Goal: Information Seeking & Learning: Learn about a topic

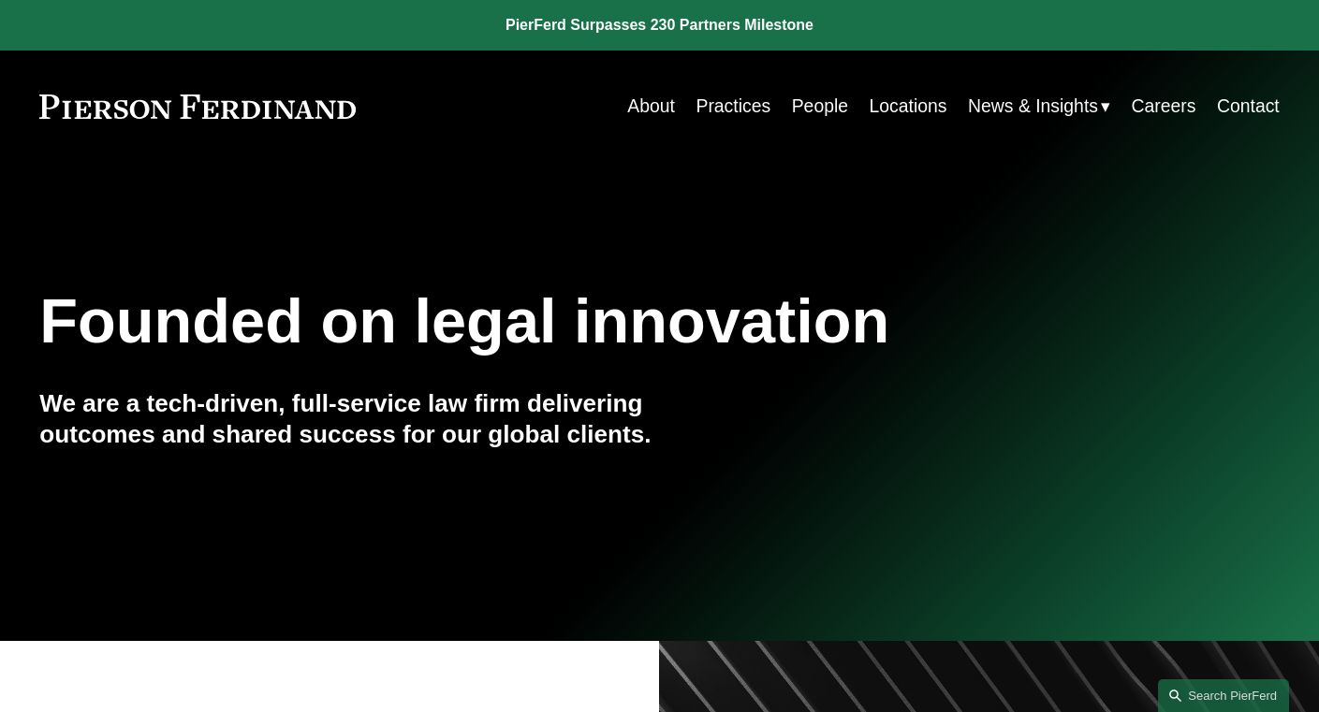
click at [839, 102] on link "People" at bounding box center [820, 106] width 56 height 37
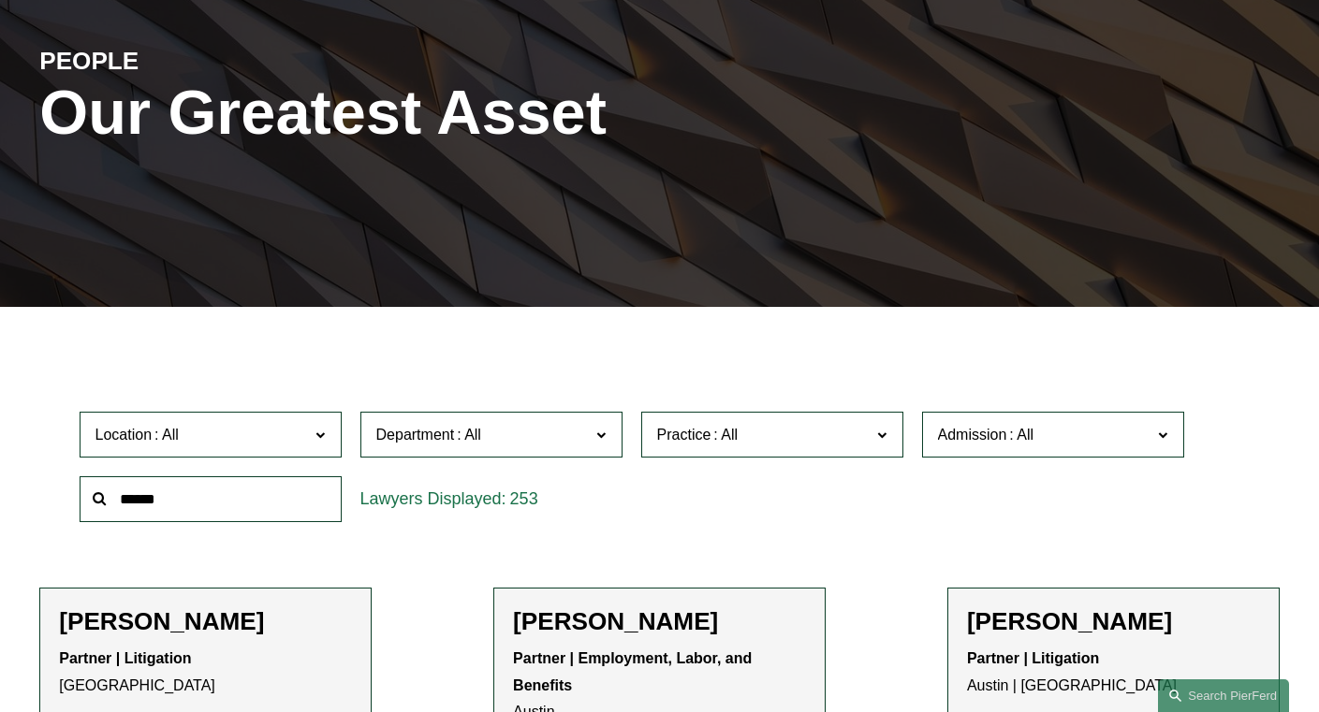
scroll to position [322, 0]
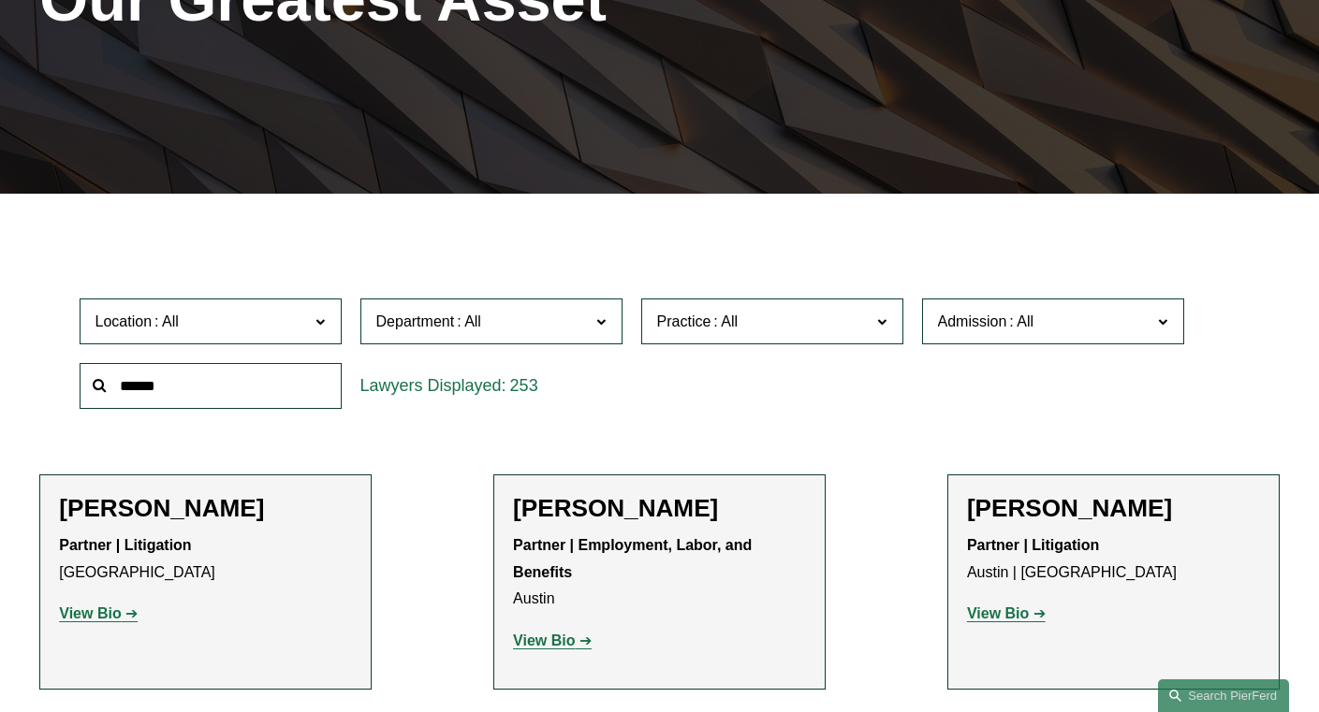
click at [996, 339] on label "Admission" at bounding box center [1053, 322] width 262 height 46
click at [0, 0] on link "[US_STATE]" at bounding box center [0, 0] width 0 height 0
click at [470, 323] on span at bounding box center [469, 322] width 30 height 16
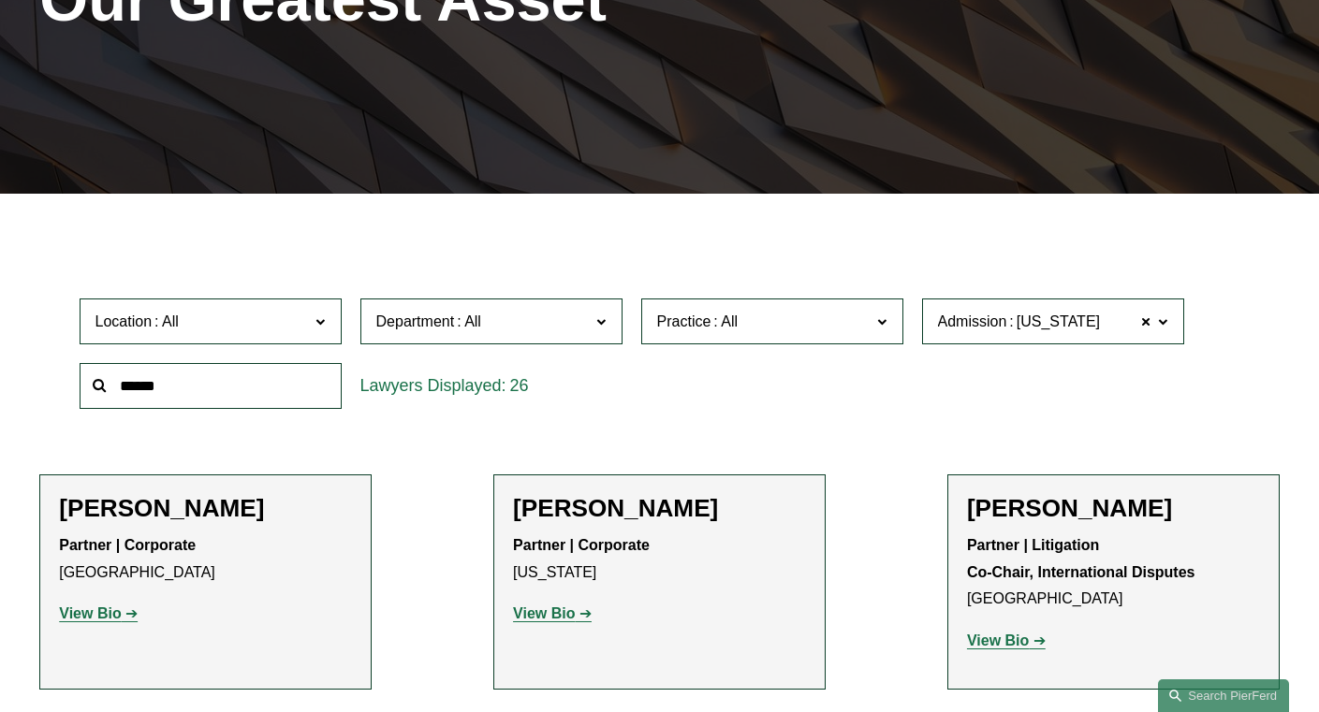
click at [0, 0] on link "Litigation" at bounding box center [0, 0] width 0 height 0
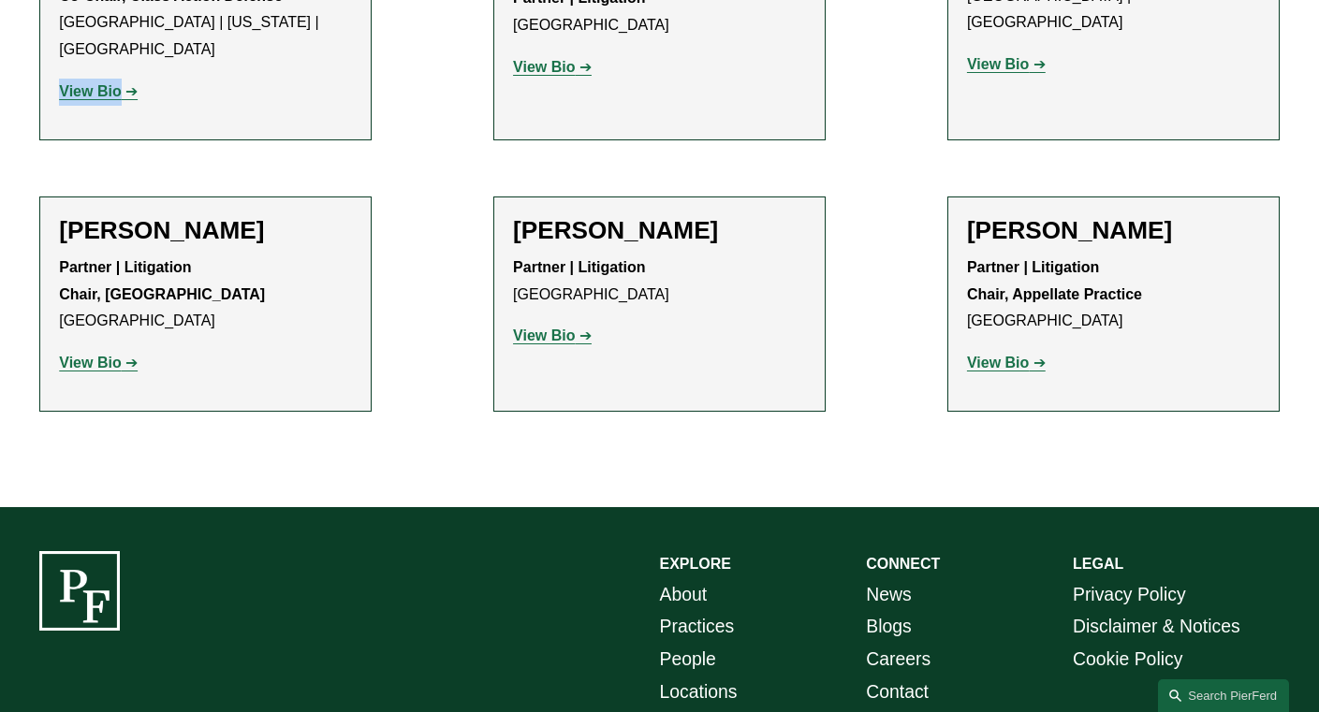
scroll to position [1515, 0]
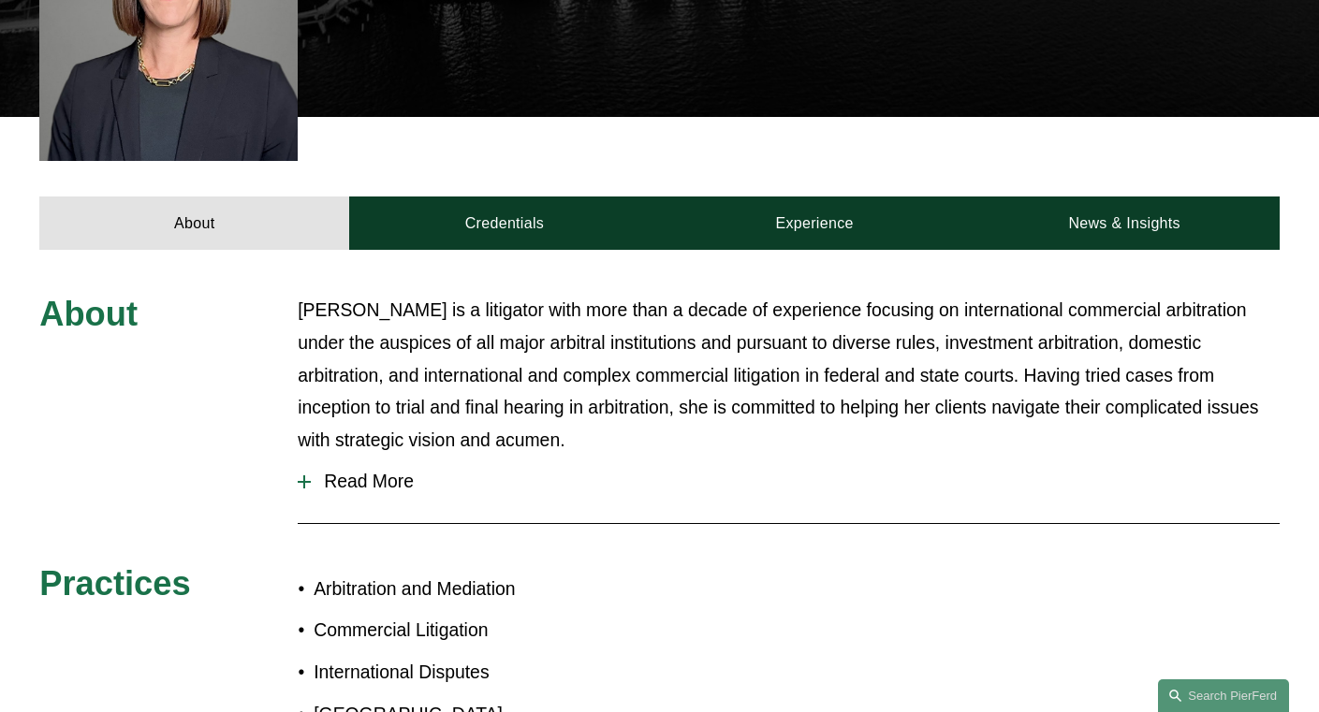
scroll to position [782, 0]
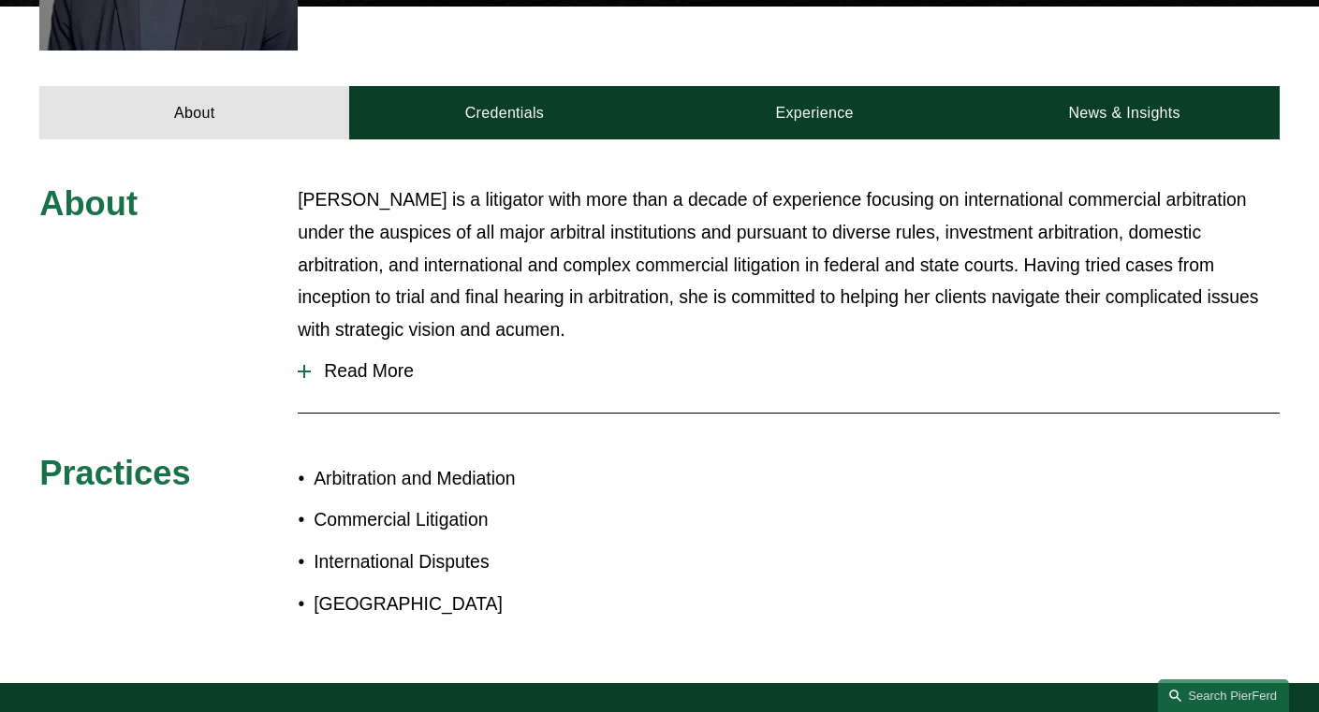
click at [359, 360] on span "Read More" at bounding box center [795, 371] width 969 height 22
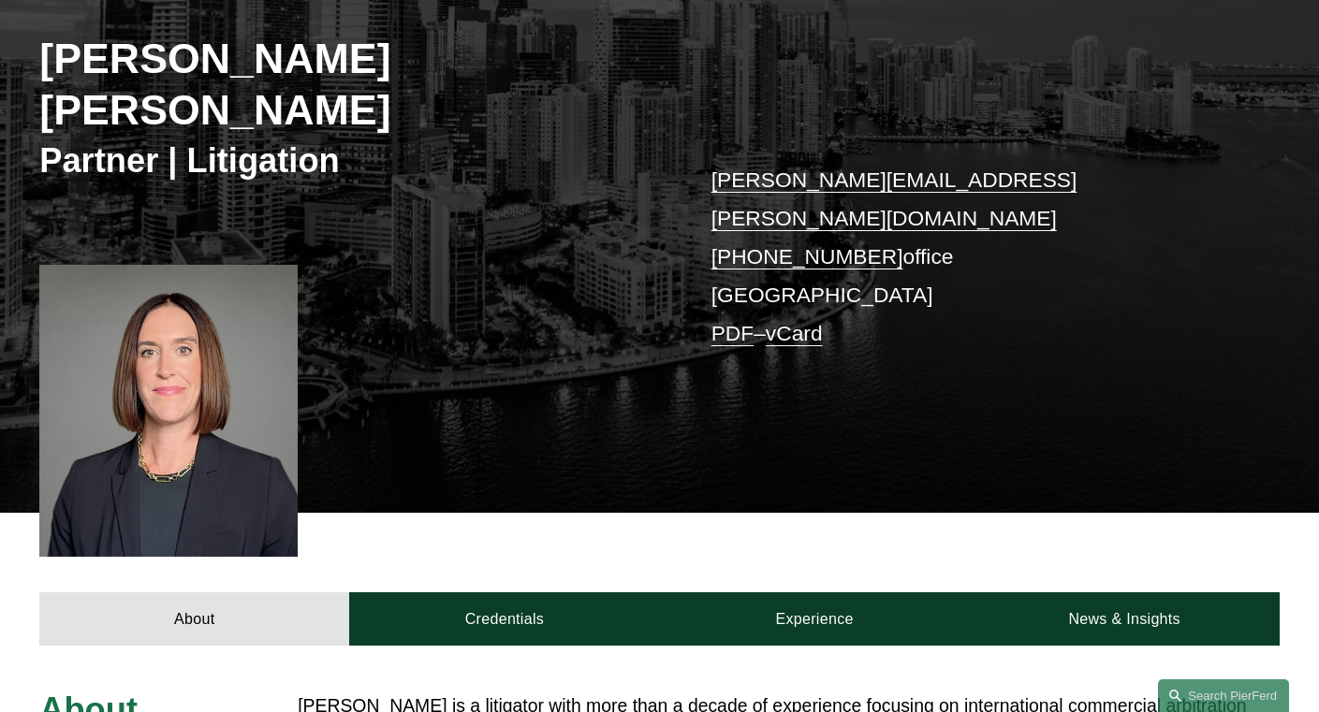
scroll to position [271, 0]
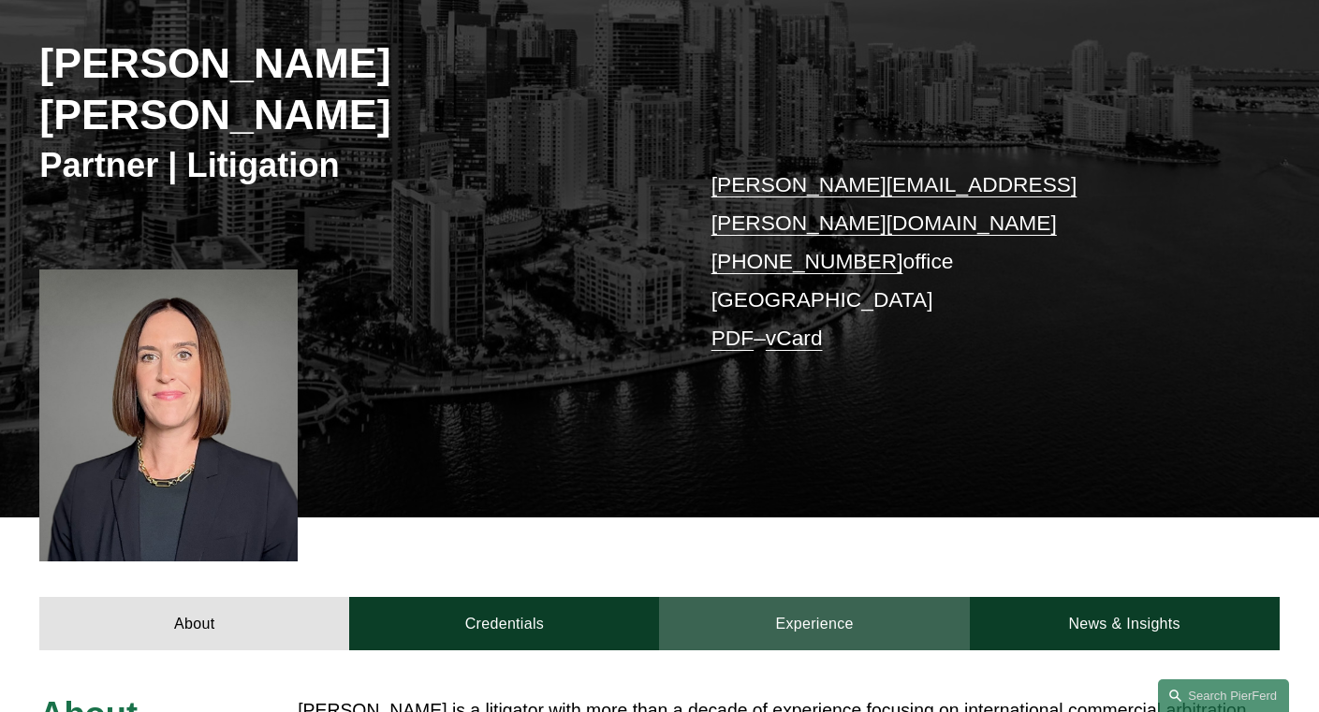
click at [843, 597] on link "Experience" at bounding box center [814, 623] width 310 height 53
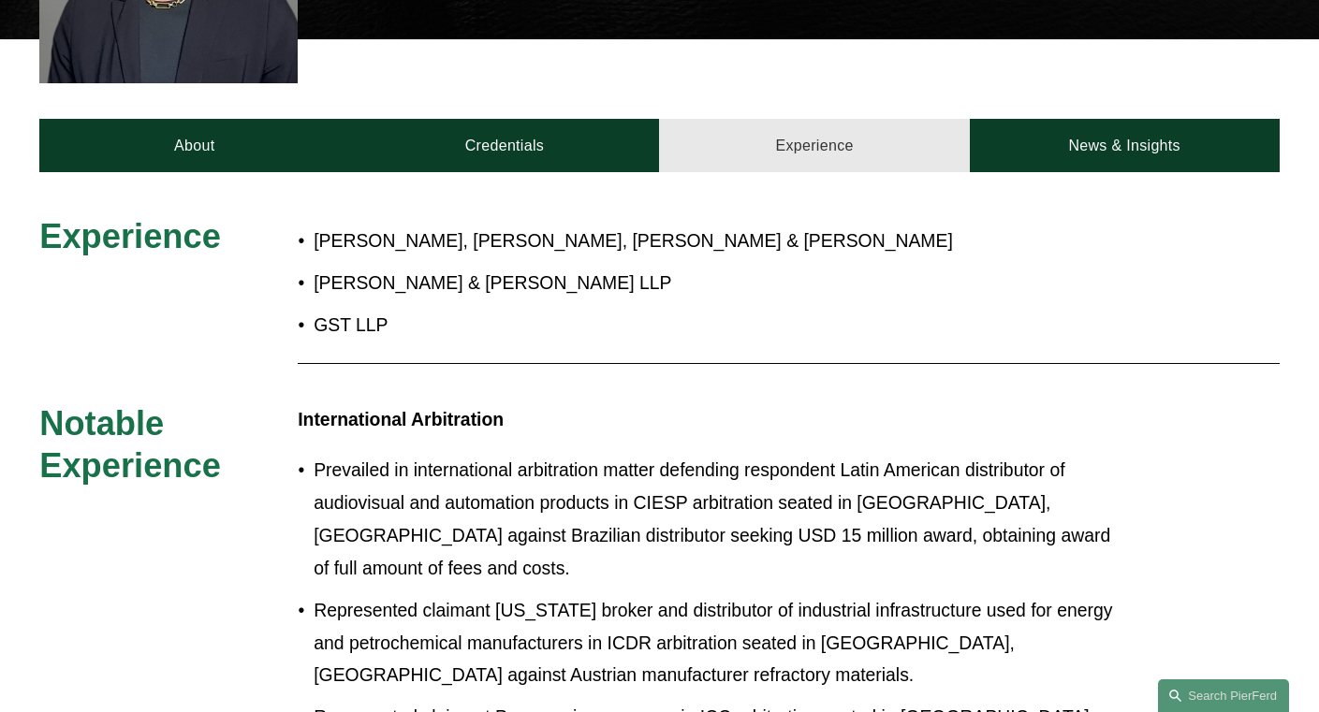
scroll to position [748, 0]
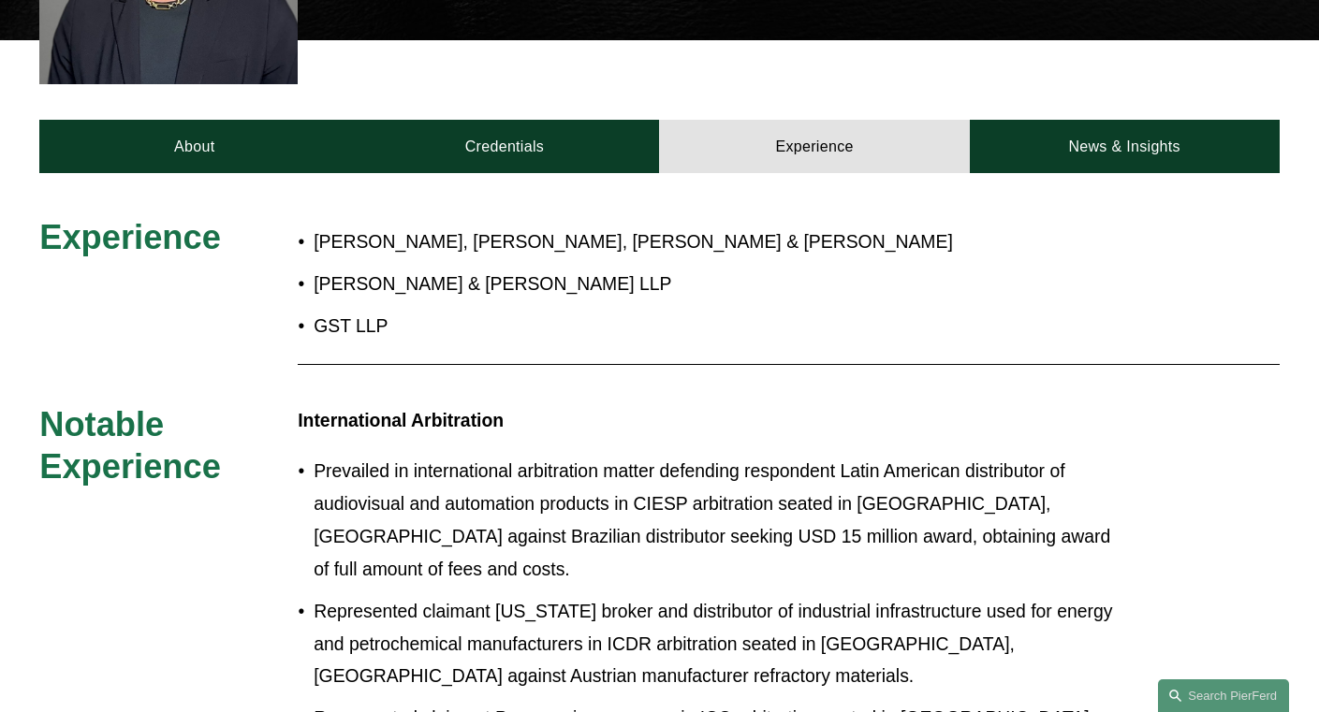
click at [826, 455] on p "Prevailed in international arbitration matter defending respondent Latin Americ…" at bounding box center [719, 520] width 811 height 131
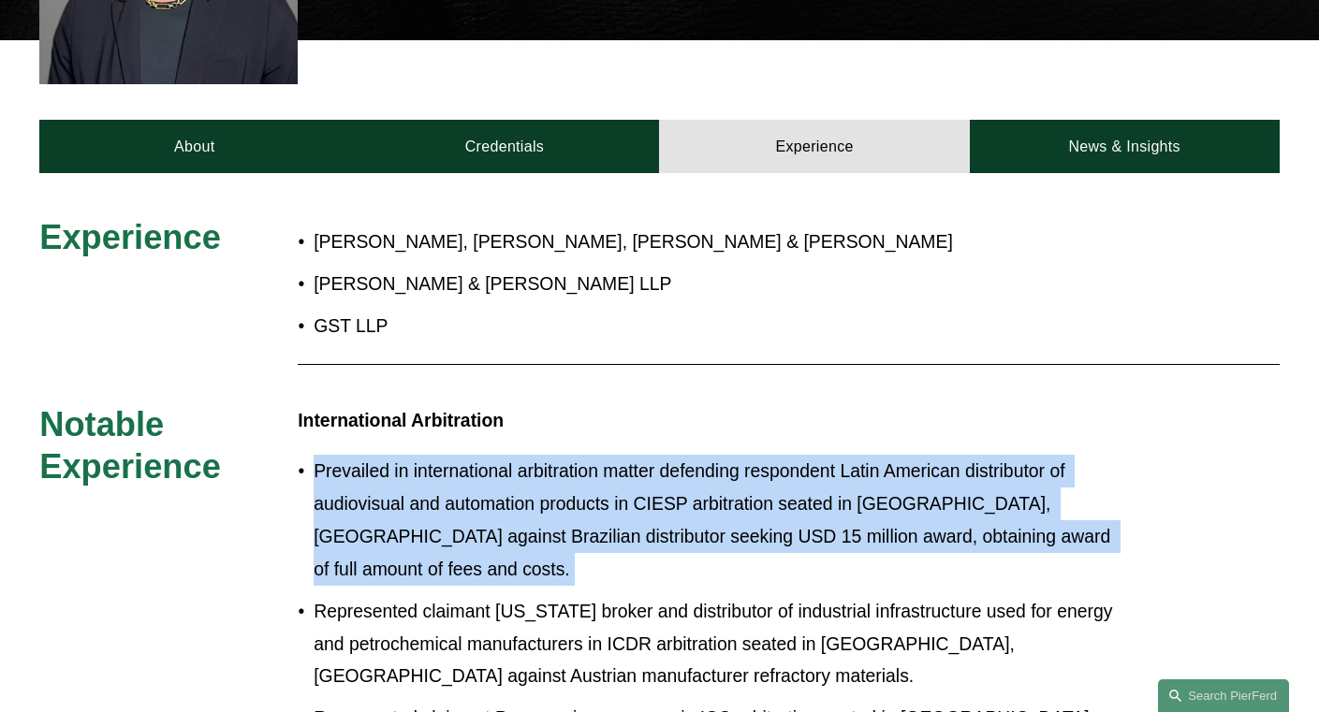
click at [826, 455] on p "Prevailed in international arbitration matter defending respondent Latin Americ…" at bounding box center [719, 520] width 811 height 131
click at [702, 455] on p "Prevailed in international arbitration matter defending respondent Latin Americ…" at bounding box center [719, 520] width 811 height 131
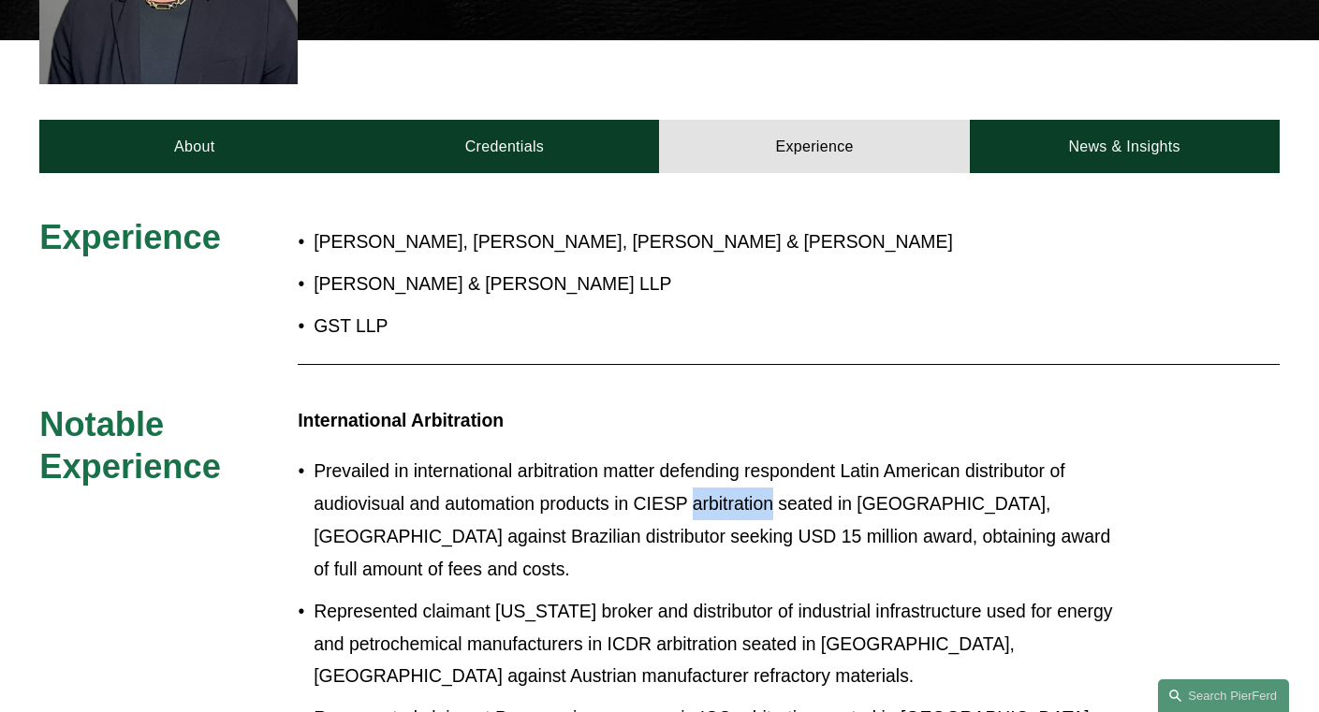
click at [702, 455] on p "Prevailed in international arbitration matter defending respondent Latin Americ…" at bounding box center [719, 520] width 811 height 131
click at [687, 455] on p "Prevailed in international arbitration matter defending respondent Latin Americ…" at bounding box center [719, 520] width 811 height 131
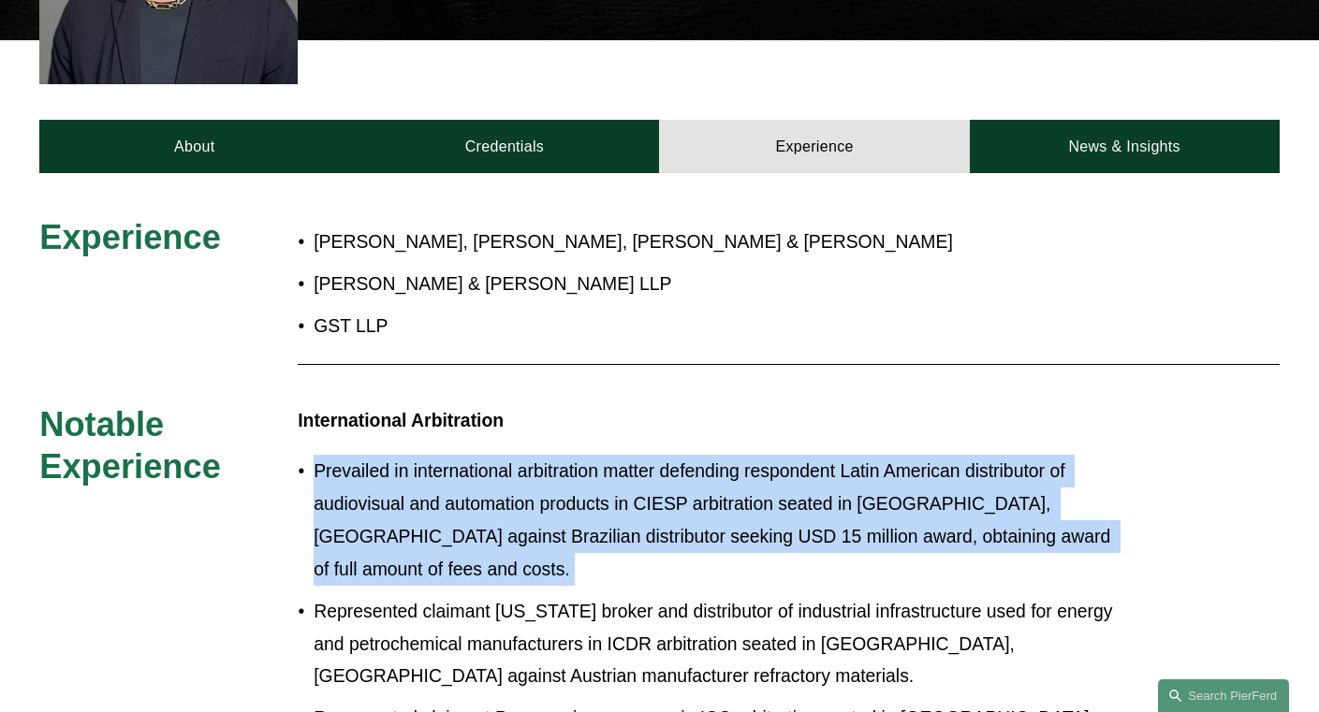
click at [687, 455] on p "Prevailed in international arbitration matter defending respondent Latin Americ…" at bounding box center [719, 520] width 811 height 131
click at [600, 455] on p "Prevailed in international arbitration matter defending respondent Latin Americ…" at bounding box center [719, 520] width 811 height 131
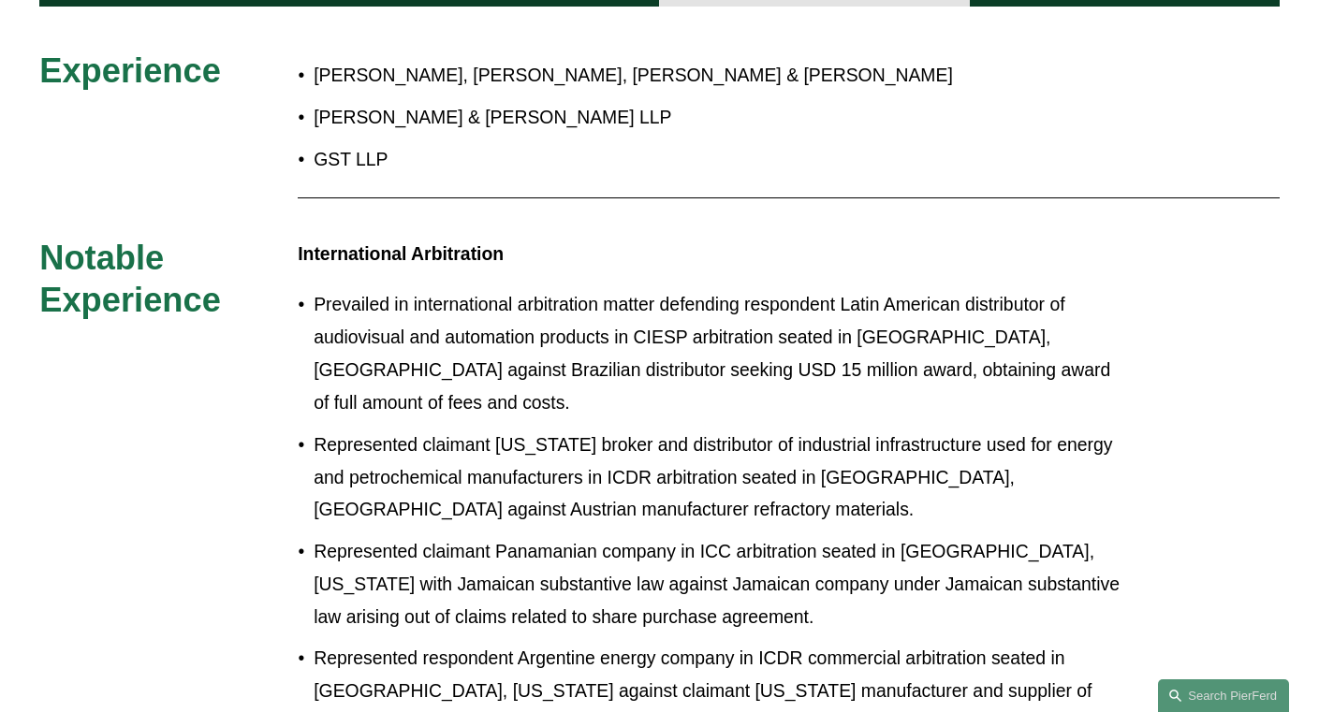
scroll to position [916, 0]
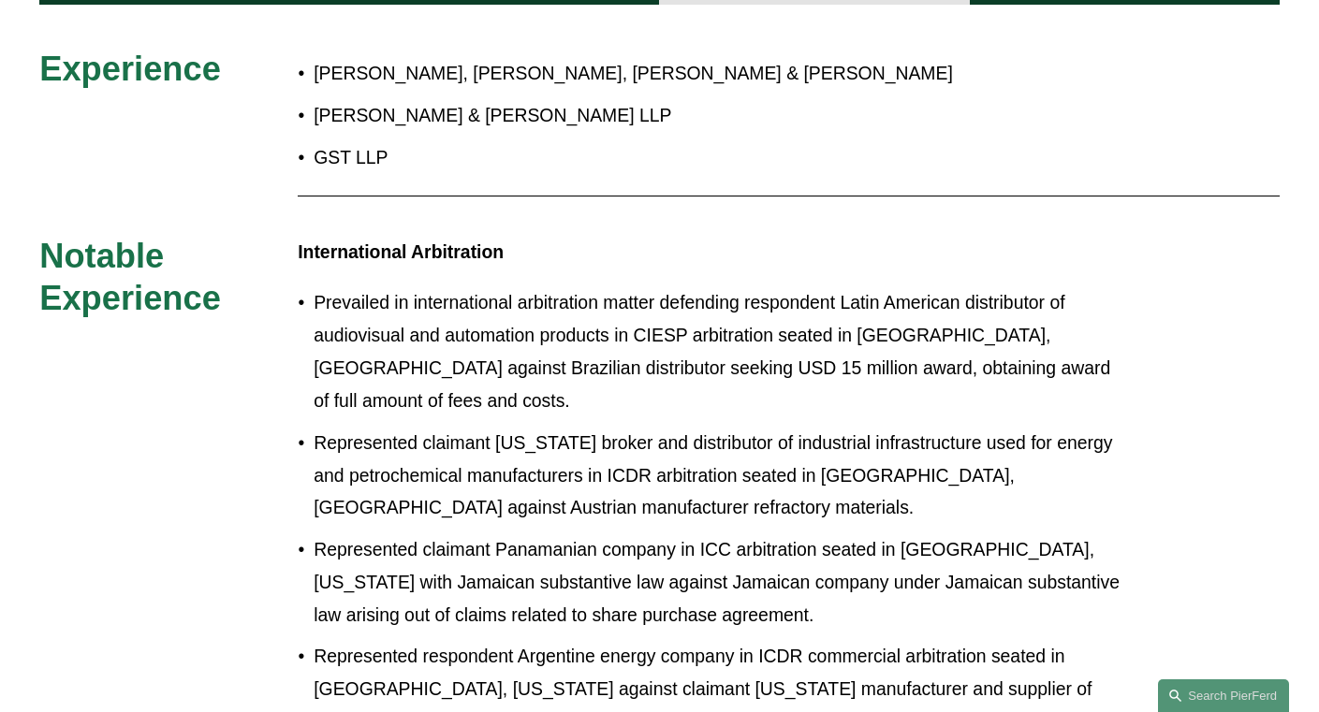
click at [476, 427] on p "Represented claimant [US_STATE] broker and distributor of industrial infrastruc…" at bounding box center [719, 476] width 811 height 98
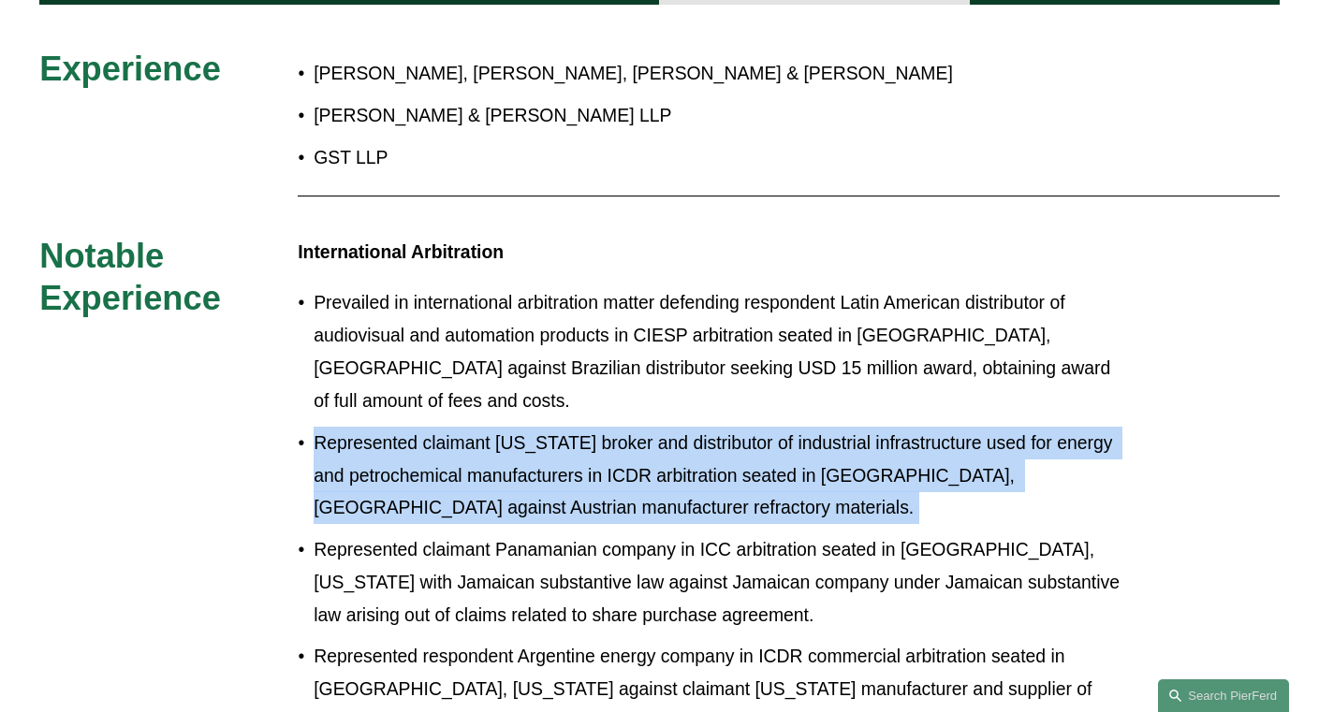
click at [476, 427] on p "Represented claimant [US_STATE] broker and distributor of industrial infrastruc…" at bounding box center [719, 476] width 811 height 98
click at [463, 427] on p "Represented claimant [US_STATE] broker and distributor of industrial infrastruc…" at bounding box center [719, 476] width 811 height 98
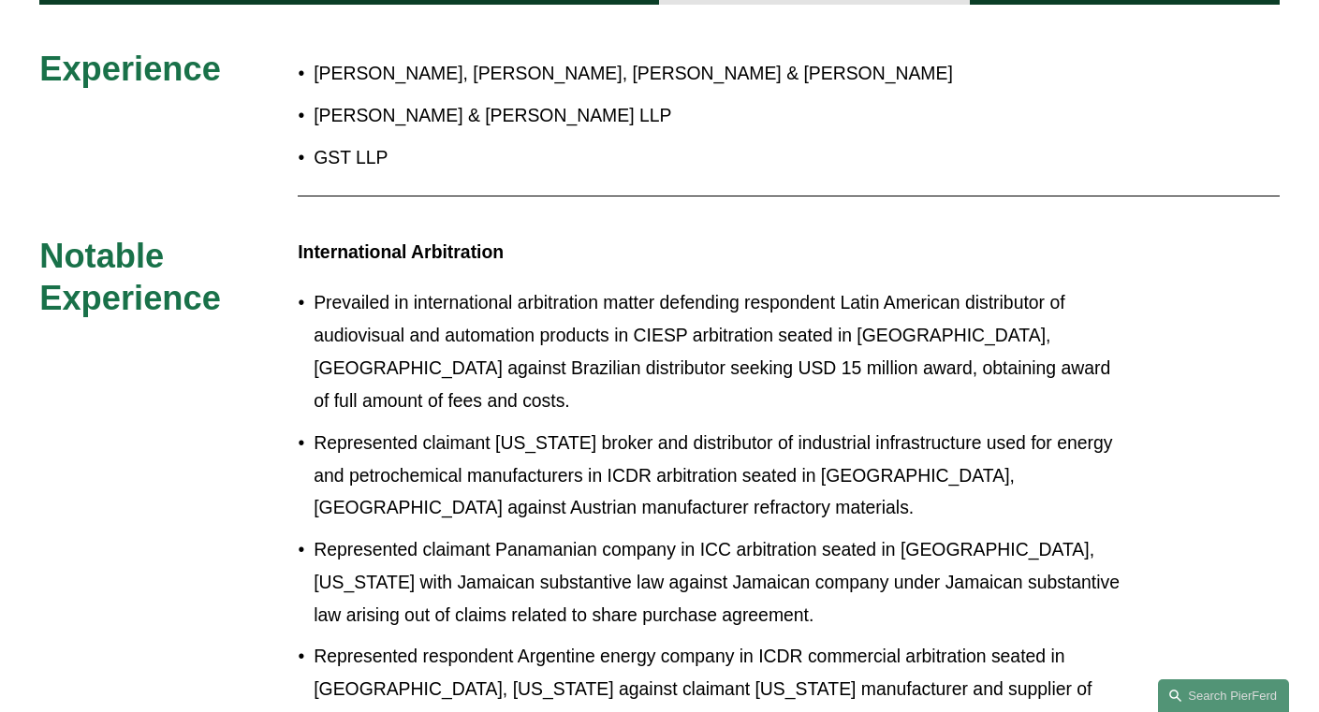
click at [468, 427] on p "Represented claimant [US_STATE] broker and distributor of industrial infrastruc…" at bounding box center [719, 476] width 811 height 98
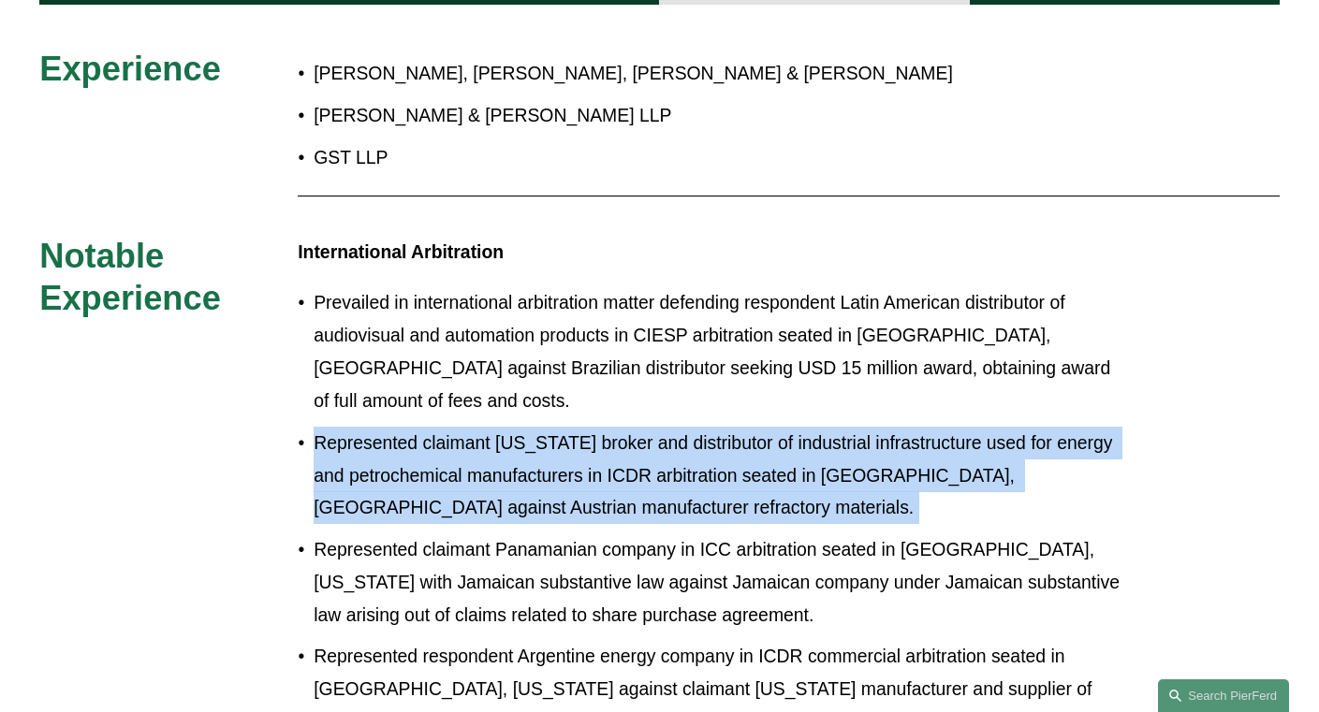
click at [468, 427] on p "Represented claimant [US_STATE] broker and distributor of industrial infrastruc…" at bounding box center [719, 476] width 811 height 98
click at [462, 427] on p "Represented claimant [US_STATE] broker and distributor of industrial infrastruc…" at bounding box center [719, 476] width 811 height 98
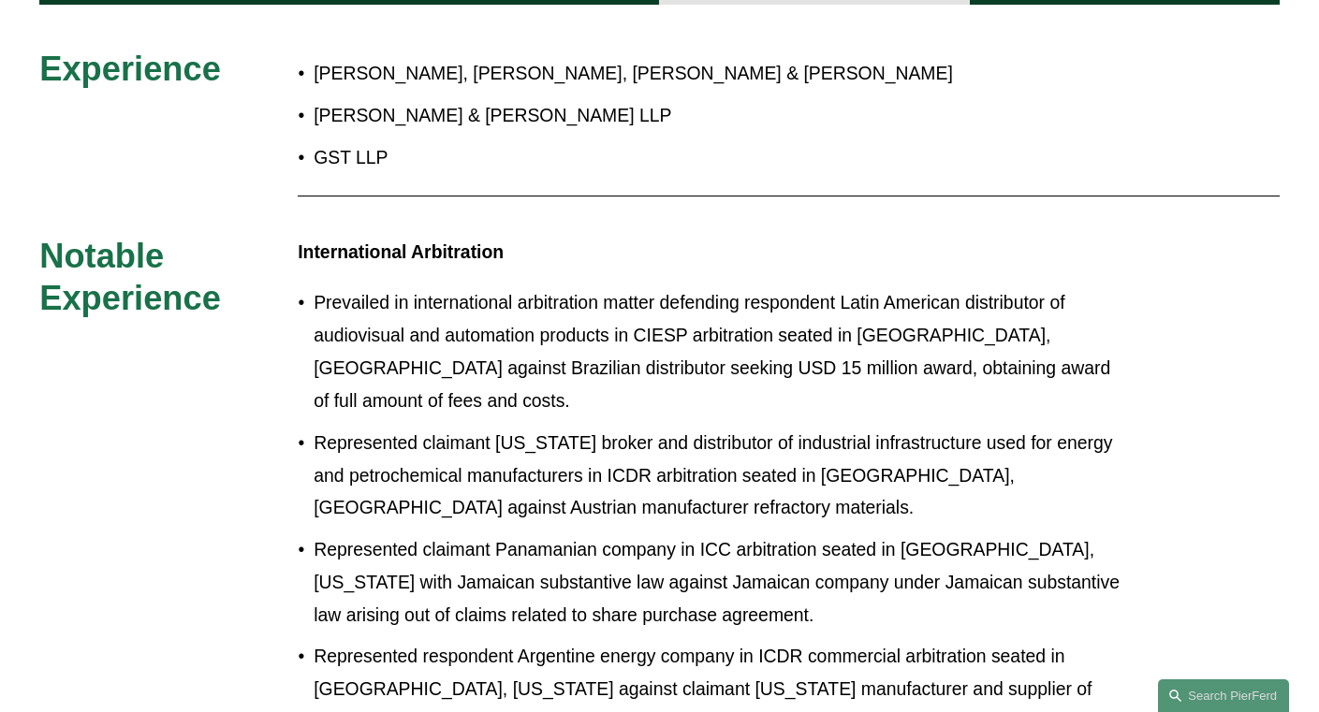
click at [462, 427] on p "Represented claimant [US_STATE] broker and distributor of industrial infrastruc…" at bounding box center [719, 476] width 811 height 98
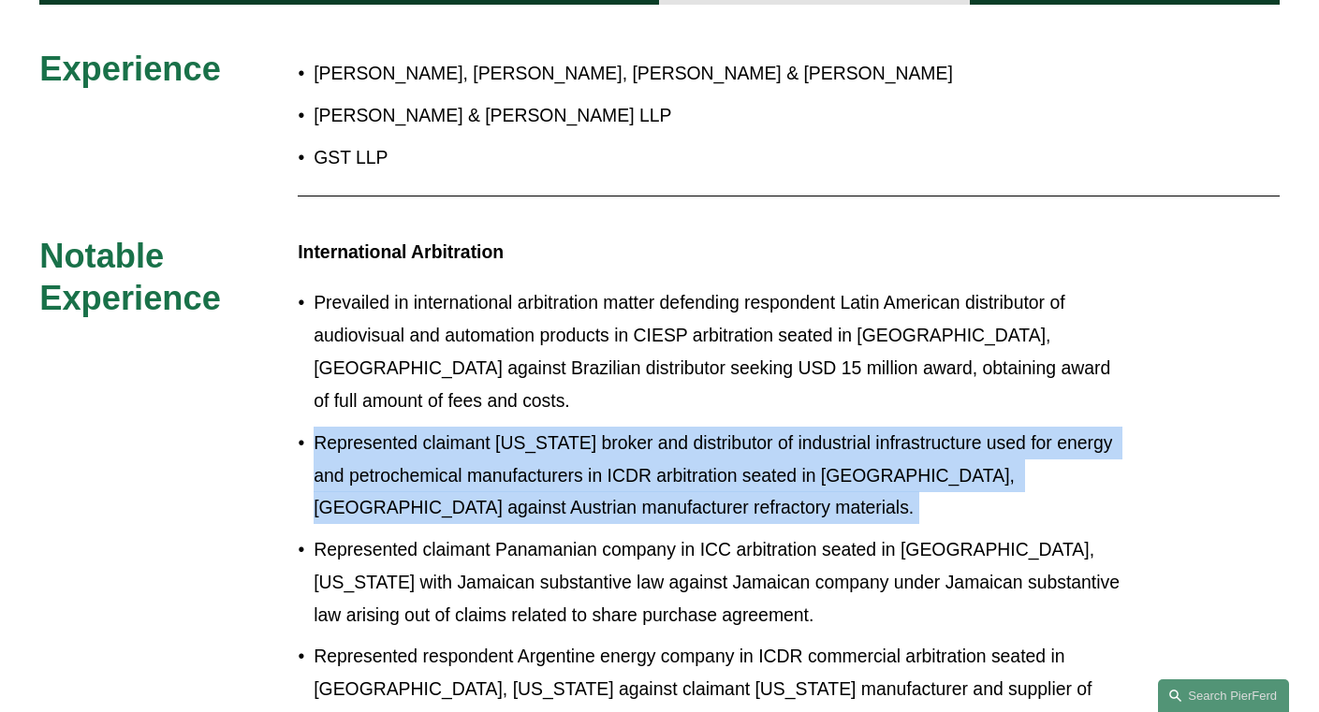
click at [462, 427] on p "Represented claimant [US_STATE] broker and distributor of industrial infrastruc…" at bounding box center [719, 476] width 811 height 98
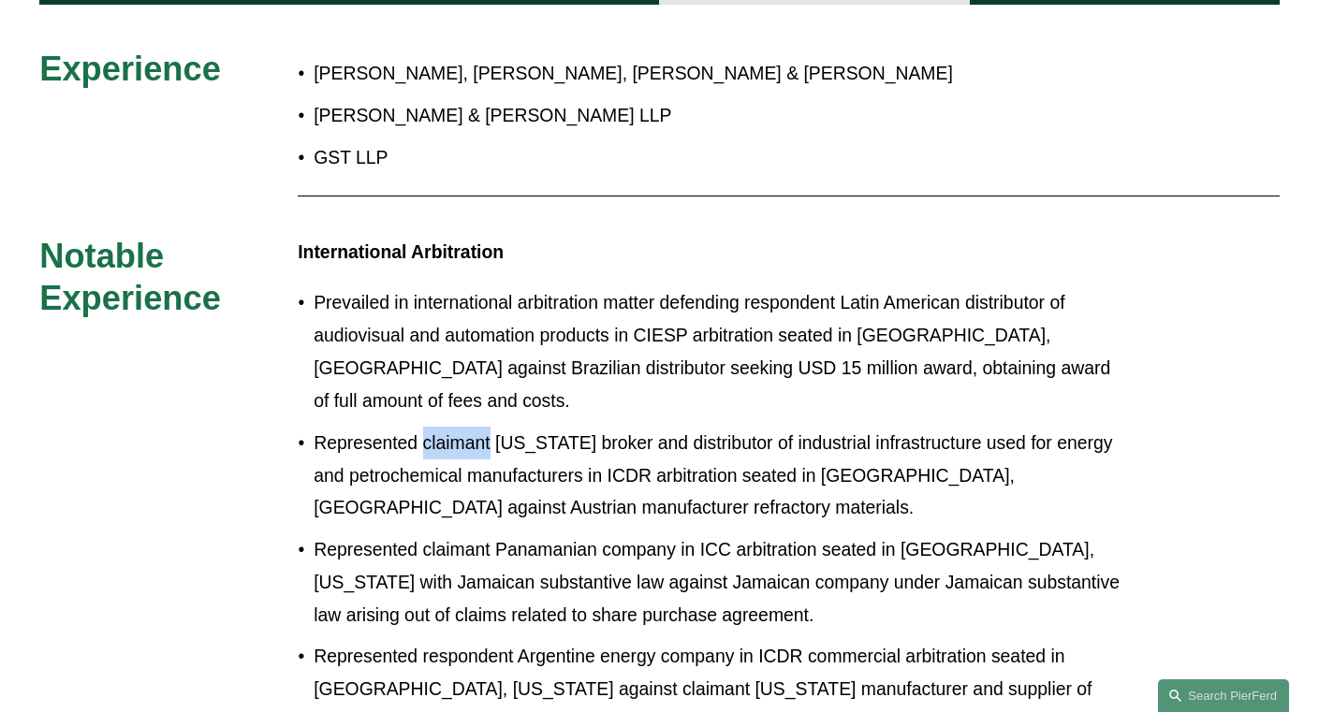
click at [462, 427] on p "Represented claimant [US_STATE] broker and distributor of industrial infrastruc…" at bounding box center [719, 476] width 811 height 98
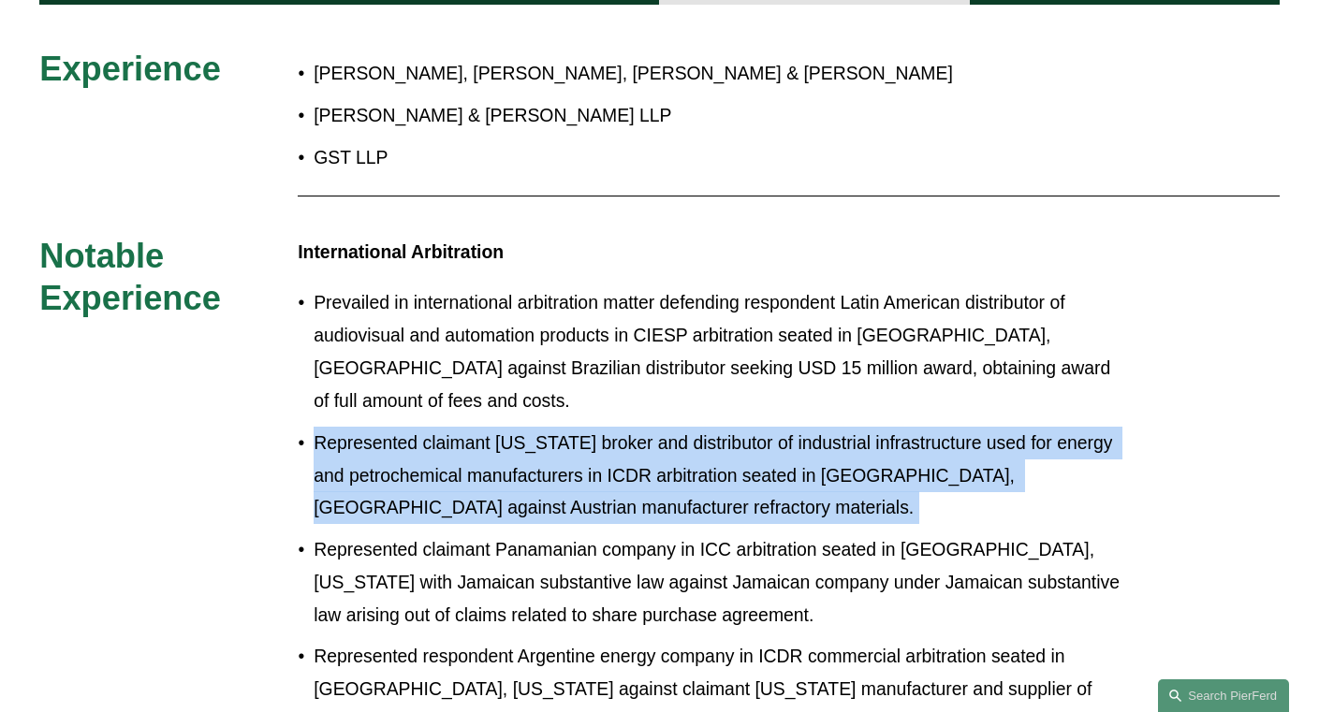
click at [462, 427] on p "Represented claimant [US_STATE] broker and distributor of industrial infrastruc…" at bounding box center [719, 476] width 811 height 98
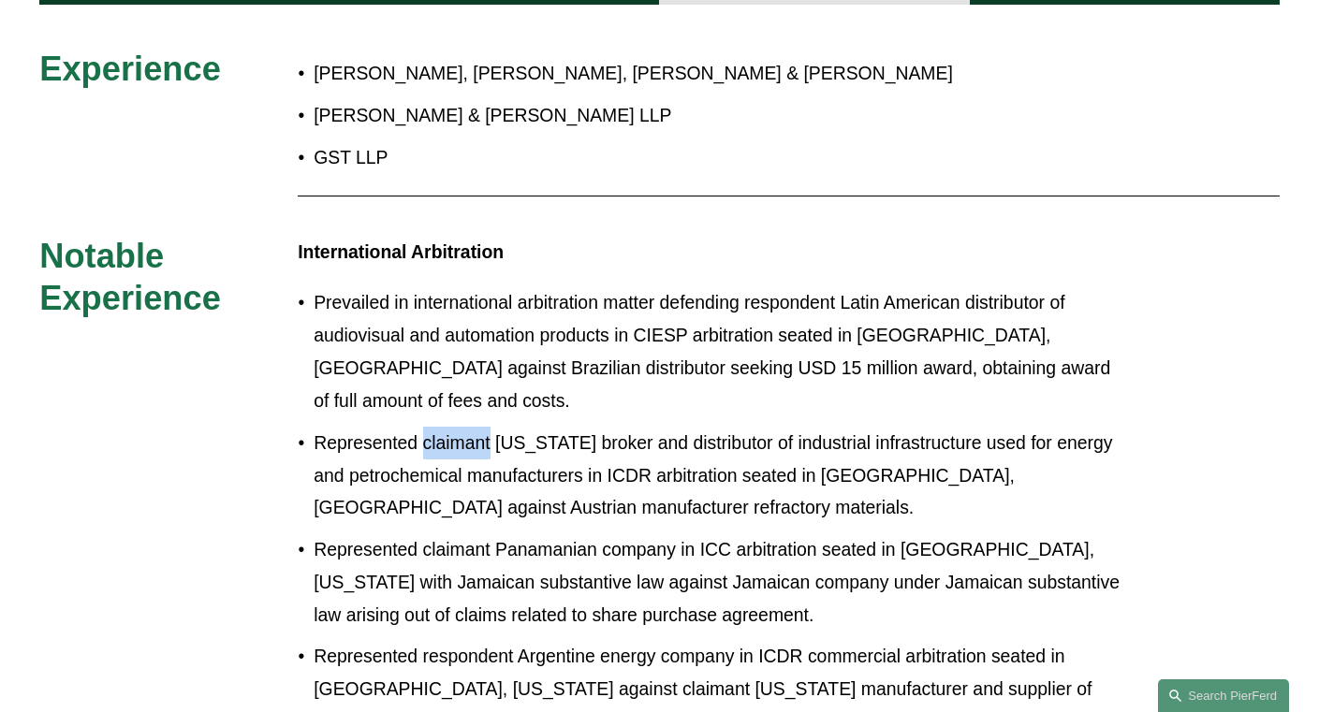
click at [462, 427] on p "Represented claimant [US_STATE] broker and distributor of industrial infrastruc…" at bounding box center [719, 476] width 811 height 98
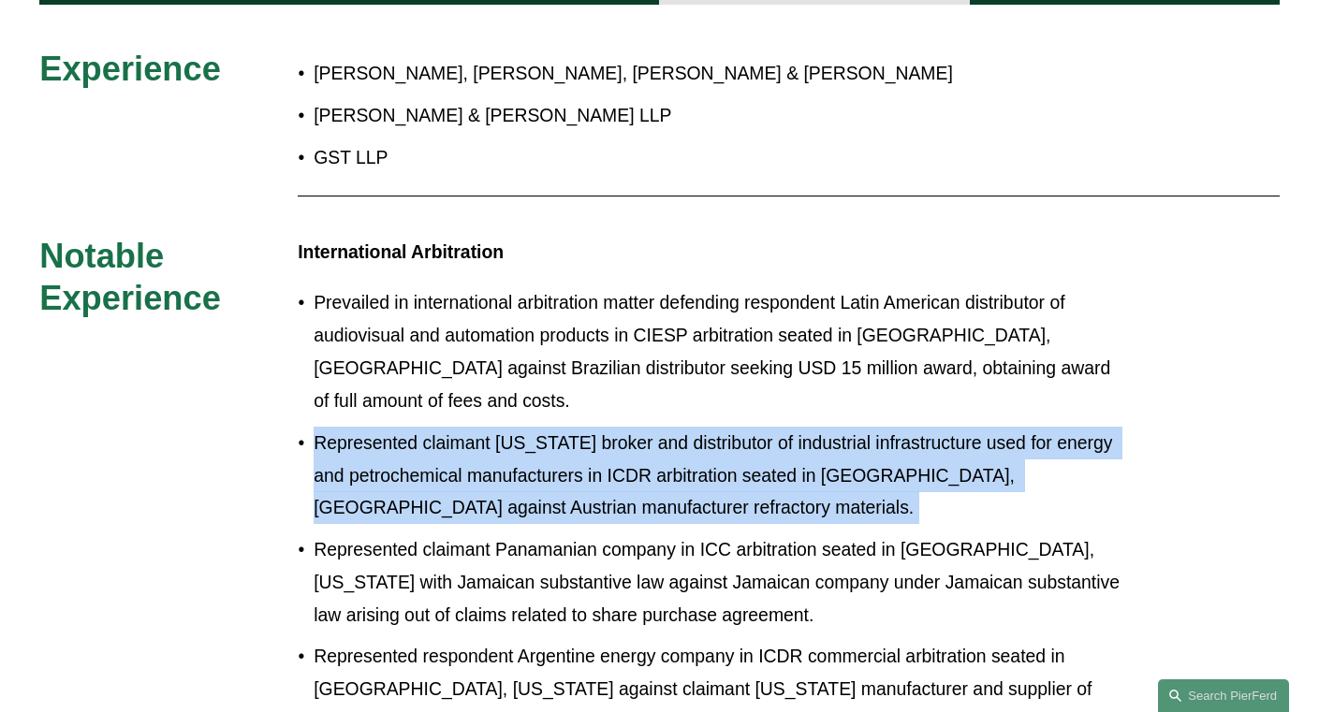
click at [462, 427] on p "Represented claimant [US_STATE] broker and distributor of industrial infrastruc…" at bounding box center [719, 476] width 811 height 98
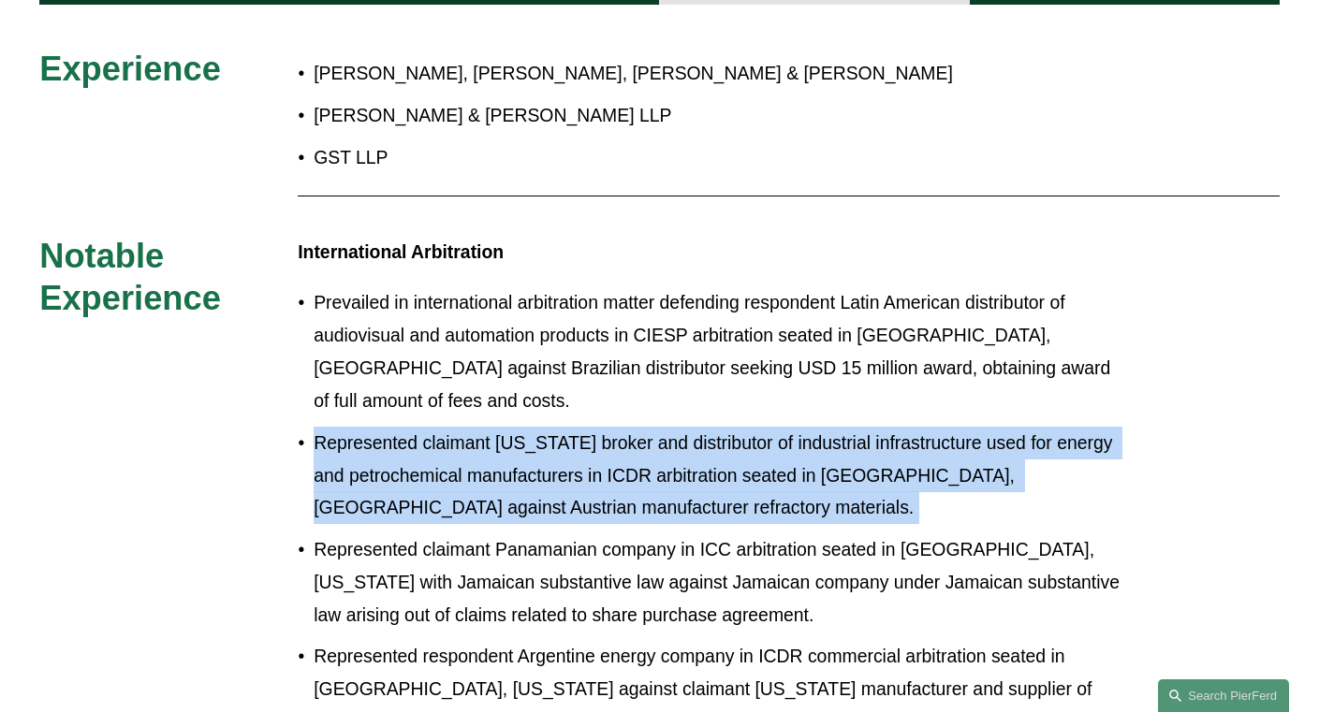
click at [462, 427] on p "Represented claimant [US_STATE] broker and distributor of industrial infrastruc…" at bounding box center [719, 476] width 811 height 98
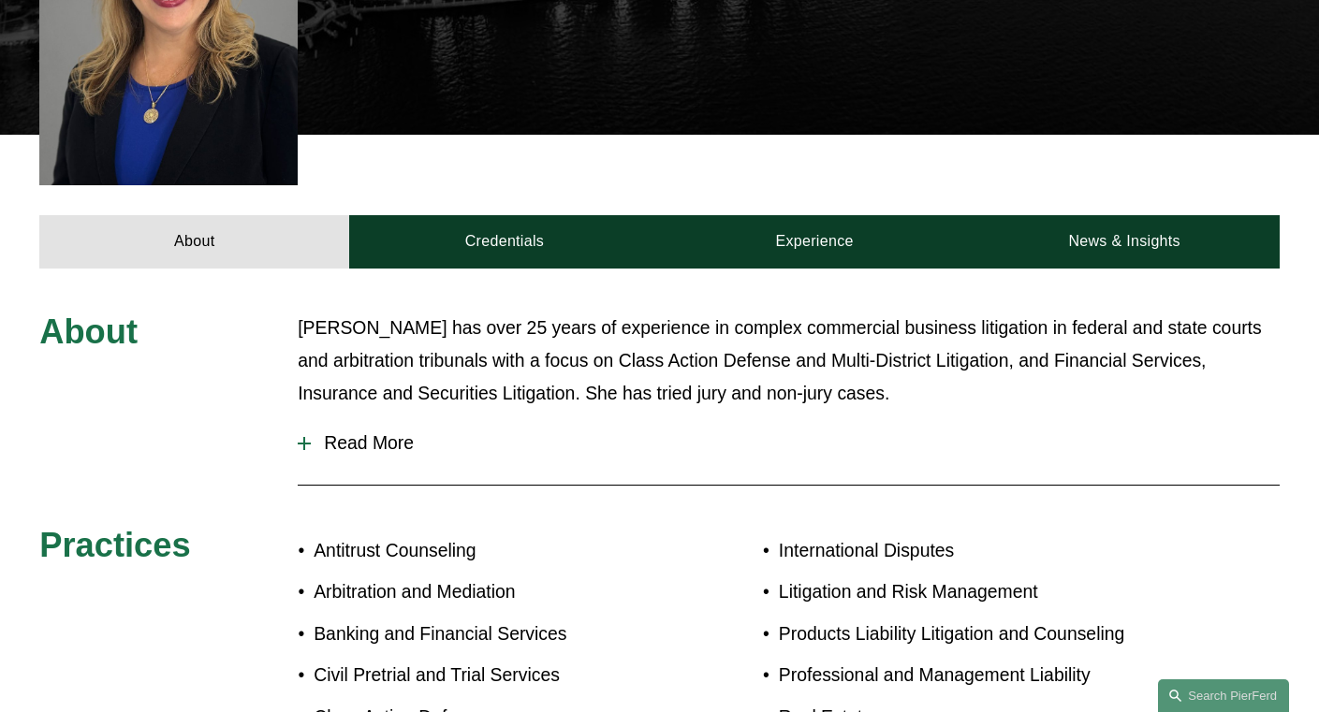
scroll to position [735, 0]
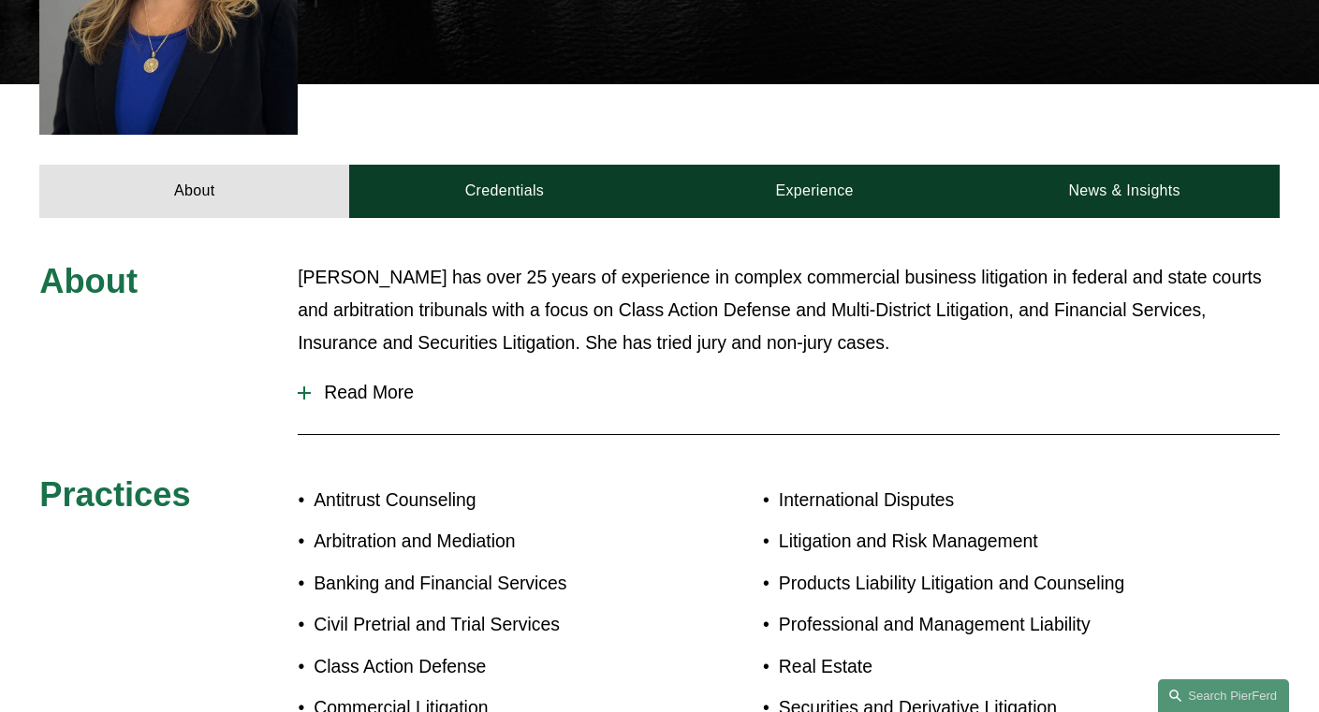
click at [360, 382] on span "Read More" at bounding box center [795, 393] width 969 height 22
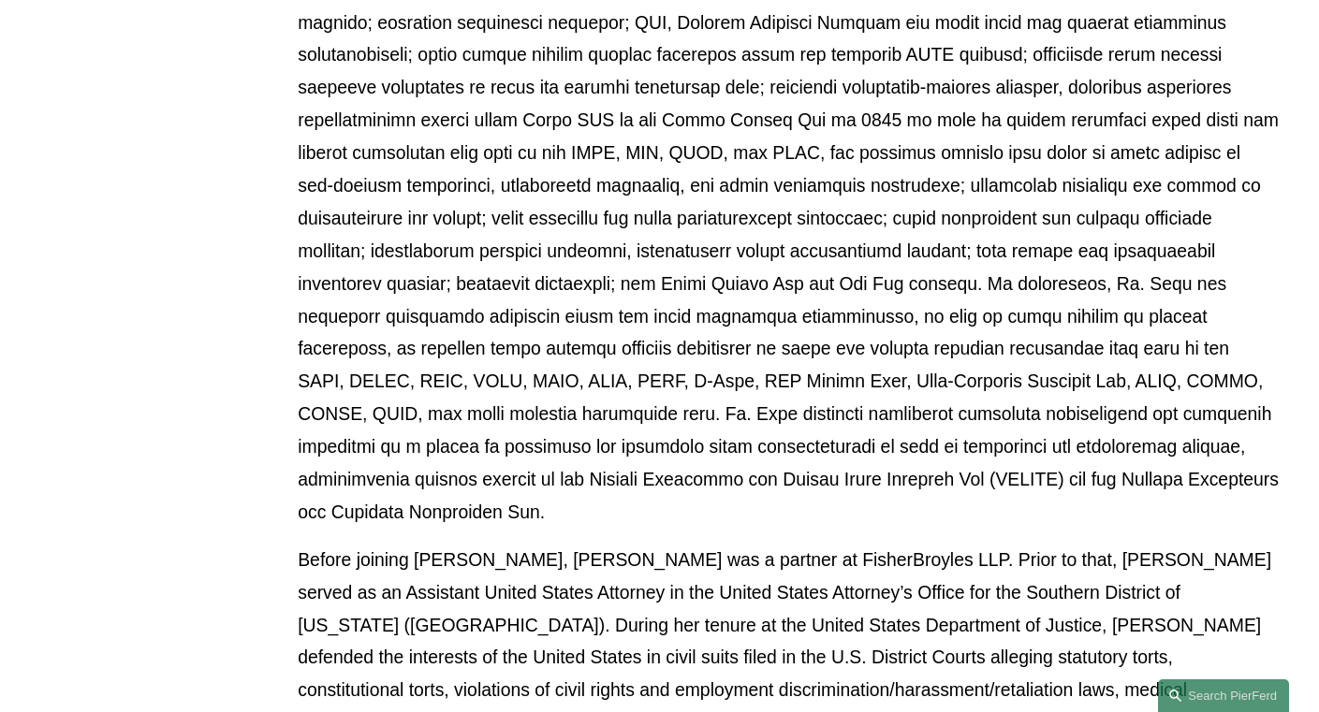
scroll to position [1413, 0]
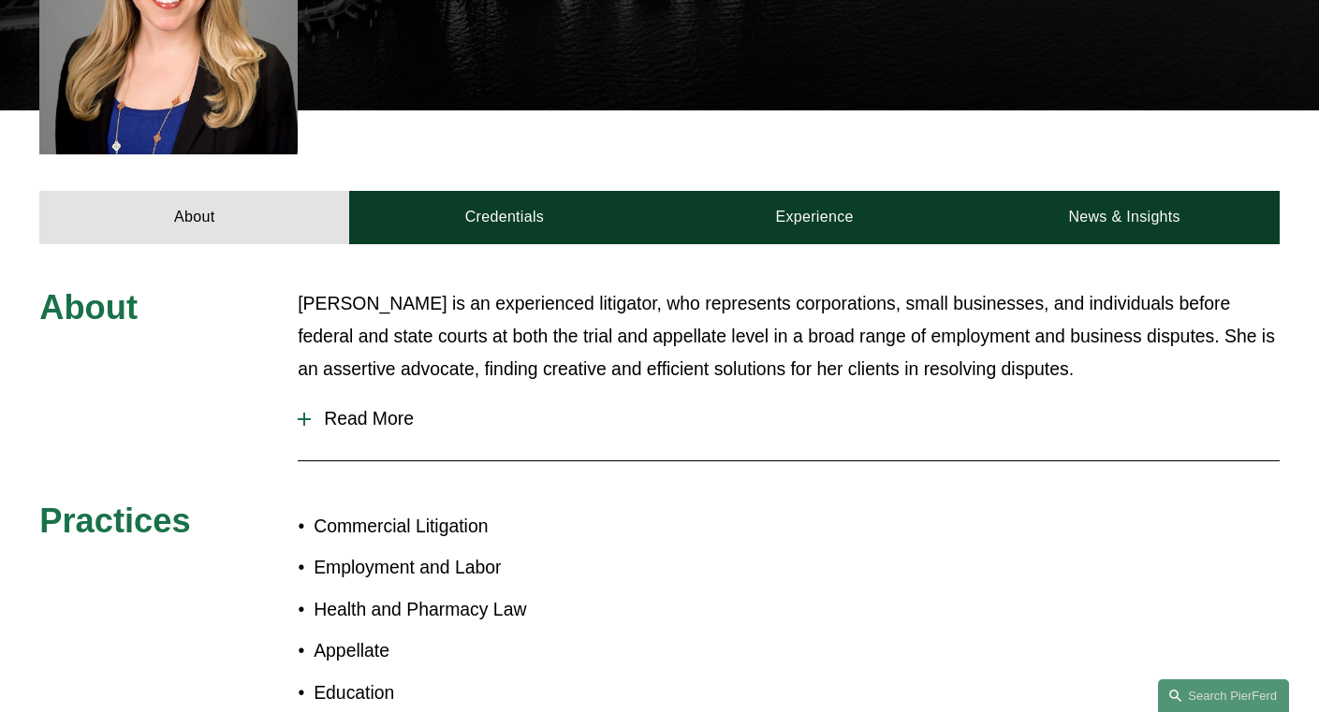
scroll to position [623, 0]
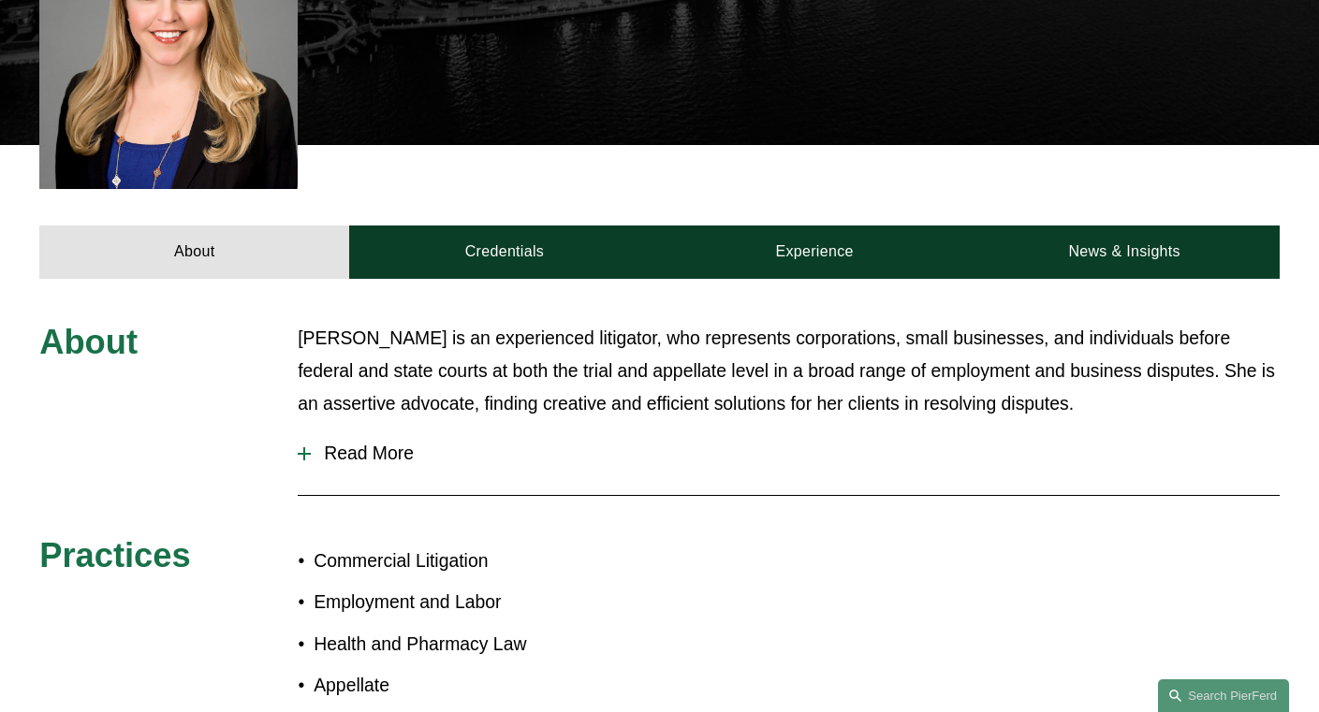
click at [357, 443] on span "Read More" at bounding box center [795, 454] width 969 height 22
